Goal: Transaction & Acquisition: Purchase product/service

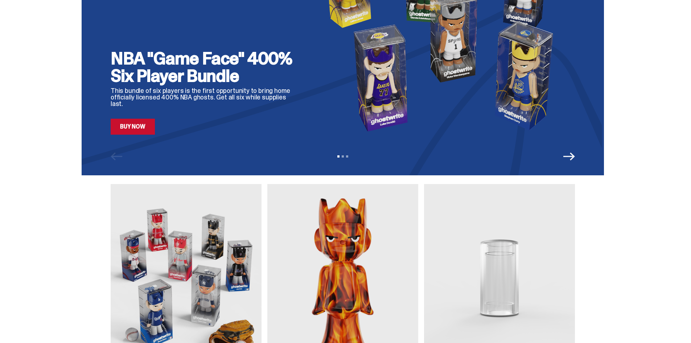
scroll to position [73, 0]
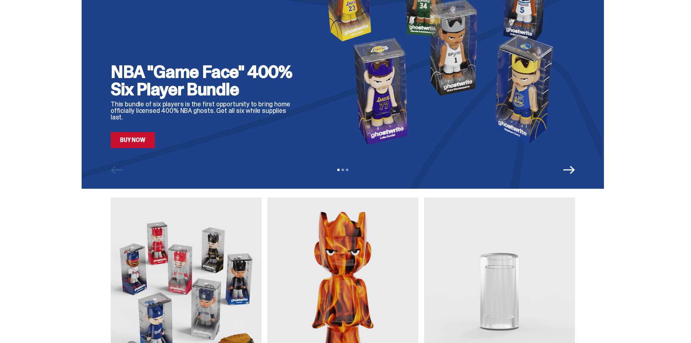
click at [147, 148] on link "Buy Now" at bounding box center [133, 140] width 44 height 16
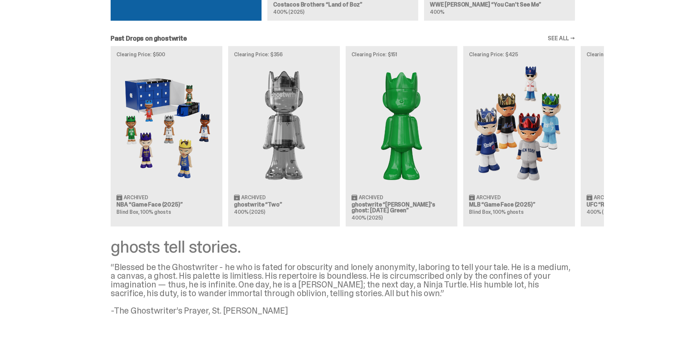
scroll to position [705, 0]
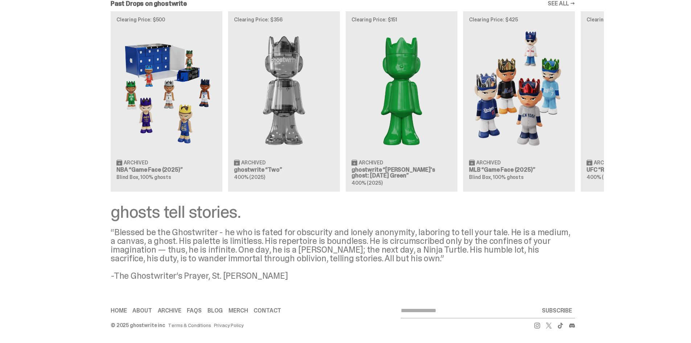
click at [175, 150] on div "Clearing Price: $500 Archived NBA “Game Face (2025)” Blind Box, 100% ghosts Cle…" at bounding box center [343, 101] width 523 height 180
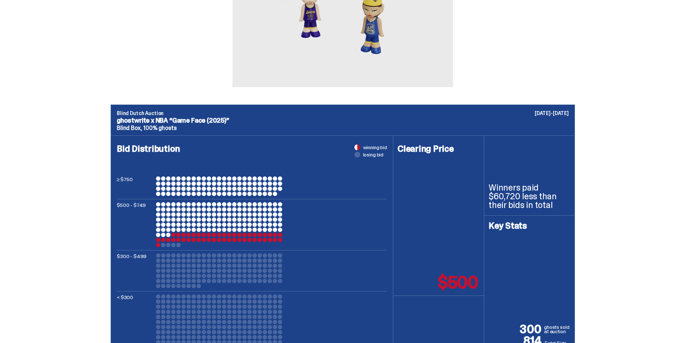
scroll to position [181, 0]
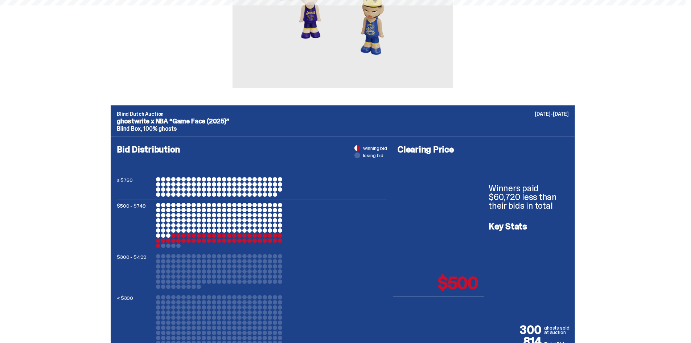
scroll to position [705, 0]
